Goal: Find contact information: Find contact information

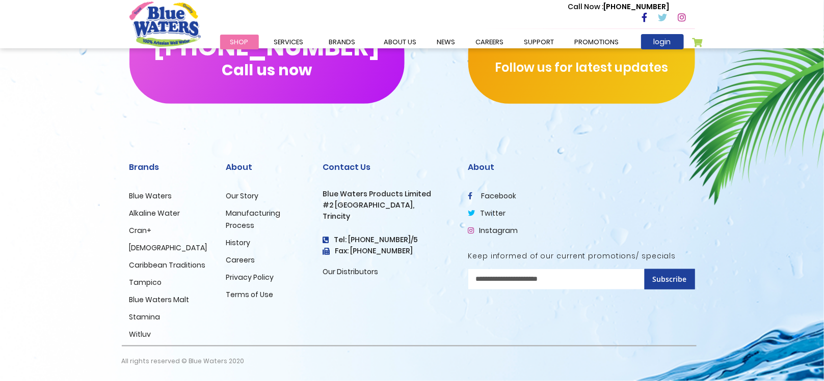
scroll to position [1743, 0]
drag, startPoint x: 402, startPoint y: 241, endPoint x: 351, endPoint y: 241, distance: 50.4
click at [351, 241] on h4 "Tel: [PHONE_NUMBER]/5" at bounding box center [388, 240] width 130 height 9
copy h4 "868) 640-8824"
drag, startPoint x: 324, startPoint y: 191, endPoint x: 408, endPoint y: 203, distance: 84.3
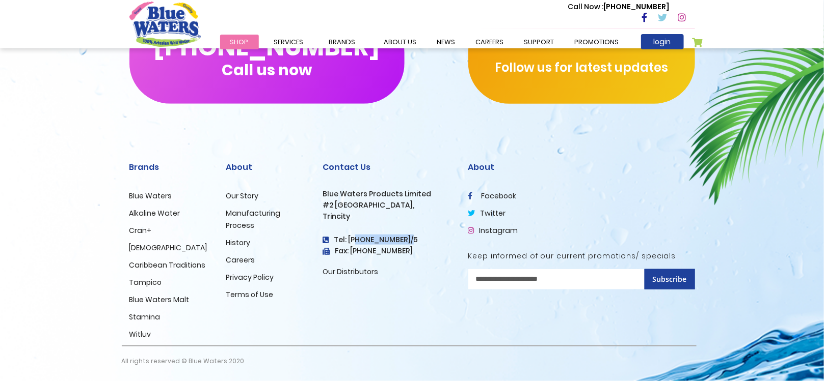
click at [408, 203] on div "Contact Us Blue Waters Products Limited #2 Orange Grove Estate, Trincity Tel: (…" at bounding box center [388, 220] width 130 height 116
copy div "Blue Waters Products Limited #2 Orange Grove Estate"
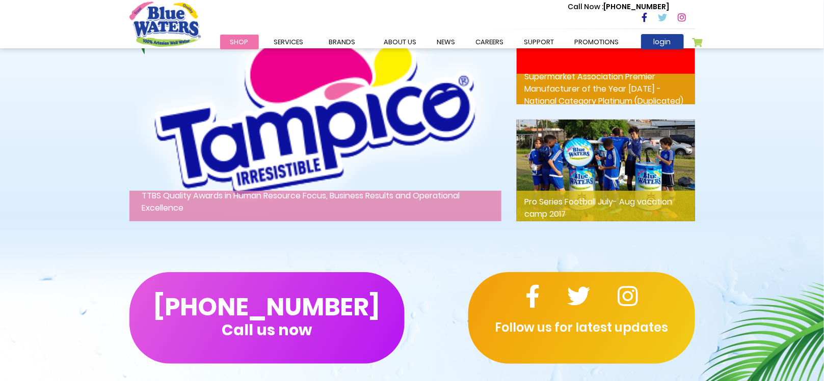
scroll to position [1438, 0]
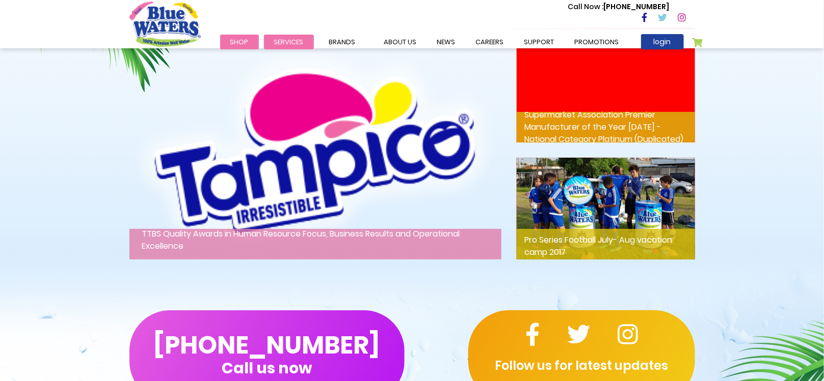
click at [301, 47] on li "Services Filtration Commercial Rentals Beverage Solutions Distribution" at bounding box center [289, 42] width 50 height 12
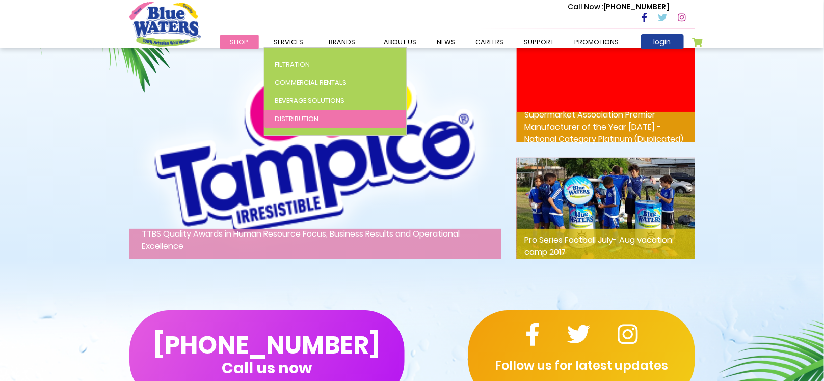
click at [294, 121] on span "Distribution" at bounding box center [297, 119] width 44 height 10
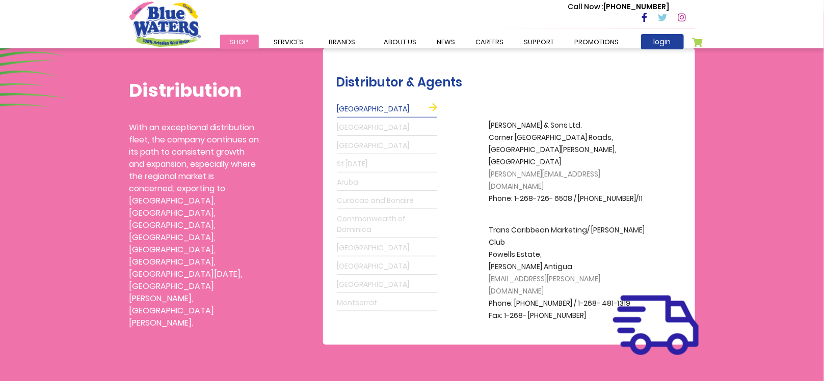
scroll to position [255, 0]
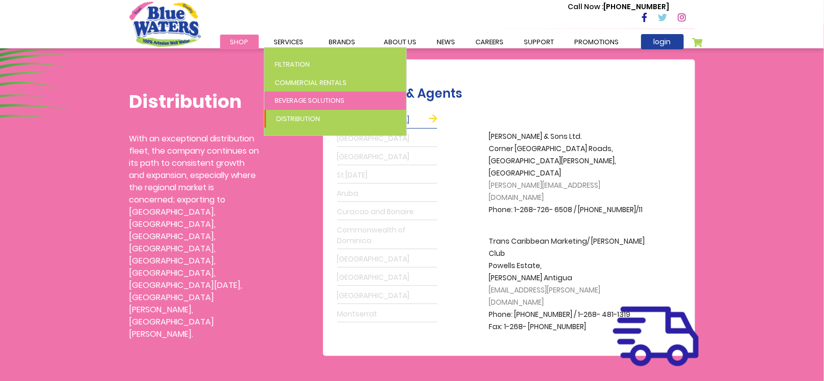
click at [296, 97] on span "Beverage Solutions" at bounding box center [310, 101] width 70 height 10
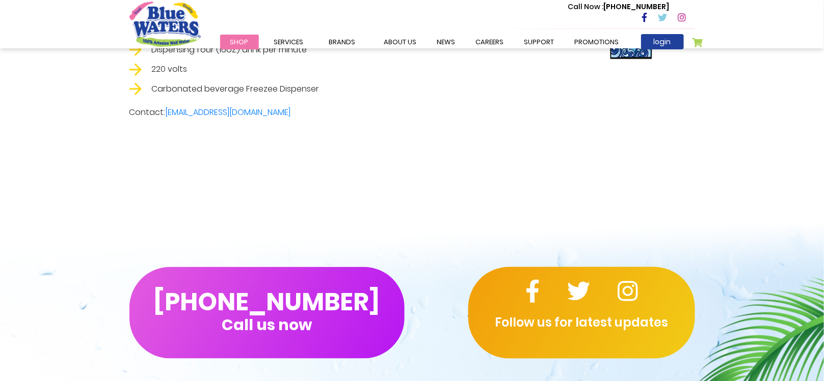
scroll to position [1809, 0]
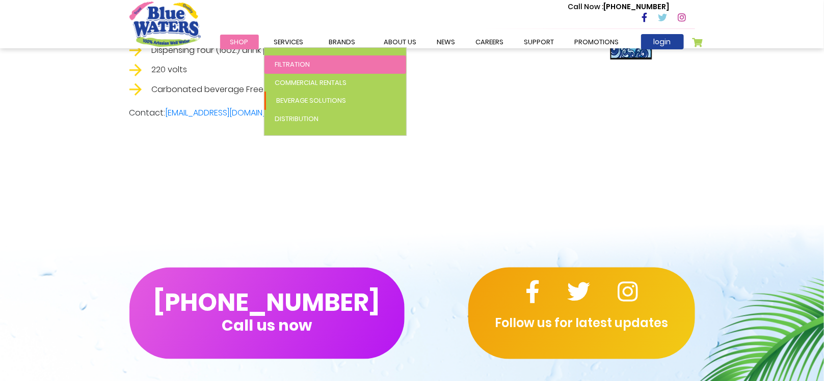
click at [294, 62] on span "Filtration" at bounding box center [292, 65] width 35 height 10
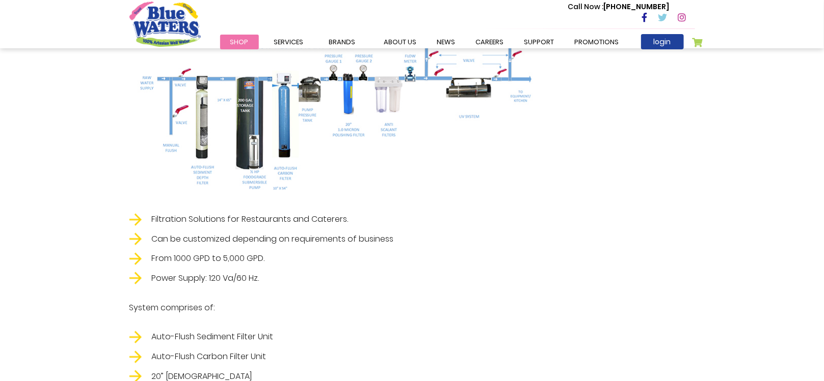
scroll to position [1783, 0]
